Goal: Find specific page/section: Find specific page/section

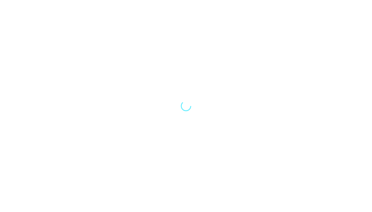
select select "Song"
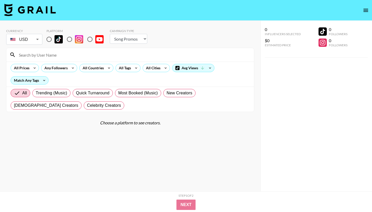
click at [49, 39] on input "radio" at bounding box center [49, 39] width 11 height 11
radio input "true"
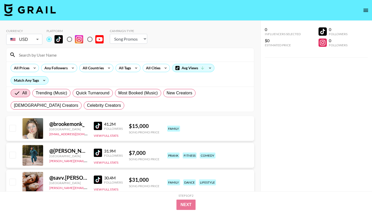
click at [62, 57] on input at bounding box center [133, 55] width 235 height 8
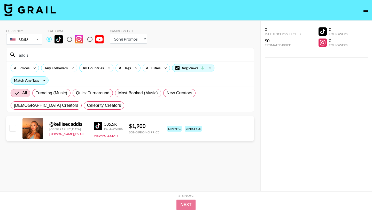
click at [26, 54] on input "addis" at bounding box center [133, 55] width 235 height 8
paste input "on_wingate1"
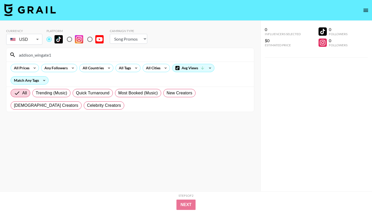
click at [66, 118] on section "Currency USD USD ​ Platform Campaign Type Choose Type... Song Promos Brand Prom…" at bounding box center [130, 110] width 248 height 170
click at [34, 56] on input "addison_wingate1" at bounding box center [133, 55] width 235 height 8
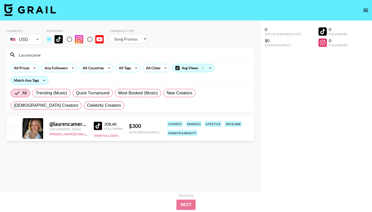
click at [74, 124] on div "@ laurencameronglass" at bounding box center [68, 124] width 38 height 6
click at [37, 131] on div at bounding box center [32, 128] width 21 height 21
click at [97, 127] on img at bounding box center [98, 126] width 8 height 8
click at [113, 59] on div "Laurencame" at bounding box center [129, 54] width 247 height 13
click at [111, 57] on input "Laurencame" at bounding box center [133, 55] width 235 height 8
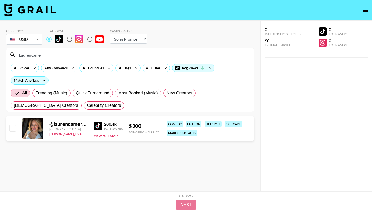
click at [37, 56] on input "Laurencame" at bounding box center [133, 55] width 235 height 8
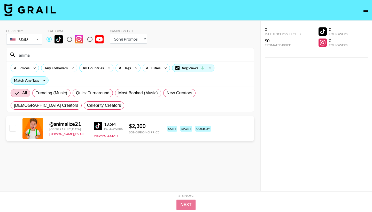
drag, startPoint x: 37, startPoint y: 56, endPoint x: 39, endPoint y: 157, distance: 100.7
click at [39, 157] on section "Currency USD USD ​ Platform Campaign Type Choose Type... Song Promos Brand Prom…" at bounding box center [130, 110] width 248 height 170
click at [51, 53] on input "anima" at bounding box center [133, 55] width 235 height 8
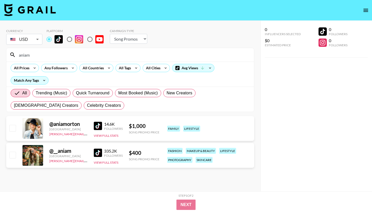
type input "aniam"
click at [97, 149] on img at bounding box center [98, 153] width 8 height 8
